Goal: Navigation & Orientation: Locate item on page

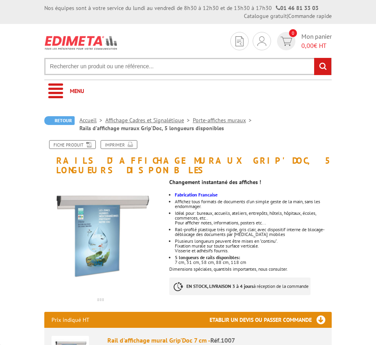
click at [111, 222] on img at bounding box center [100, 235] width 113 height 113
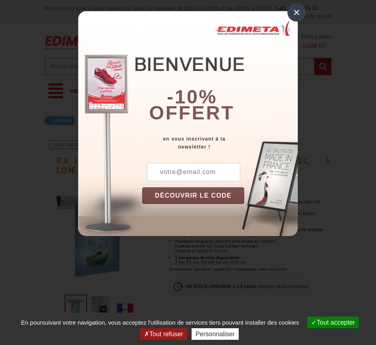
drag, startPoint x: 295, startPoint y: 14, endPoint x: 289, endPoint y: 22, distance: 9.7
click at [295, 16] on div "×" at bounding box center [296, 12] width 18 height 18
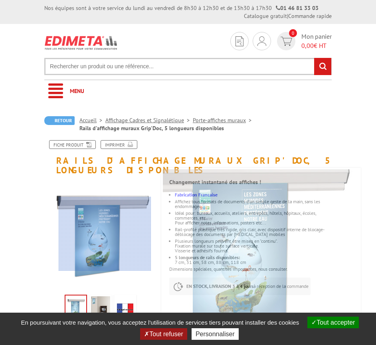
click at [105, 234] on div at bounding box center [105, 234] width 93 height 74
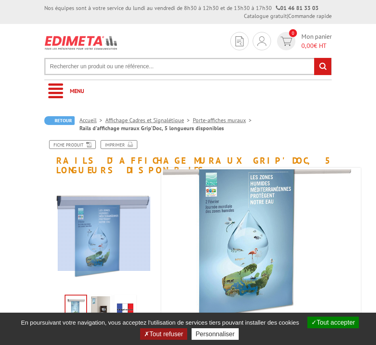
click at [104, 234] on div at bounding box center [104, 234] width 93 height 74
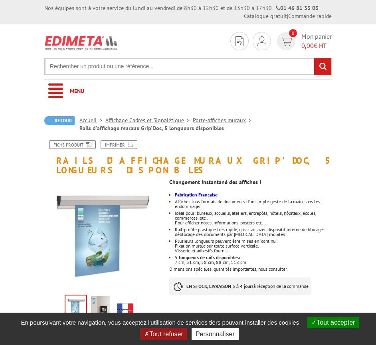
click at [81, 308] on img at bounding box center [75, 307] width 21 height 25
